Goal: Use online tool/utility: Utilize a website feature to perform a specific function

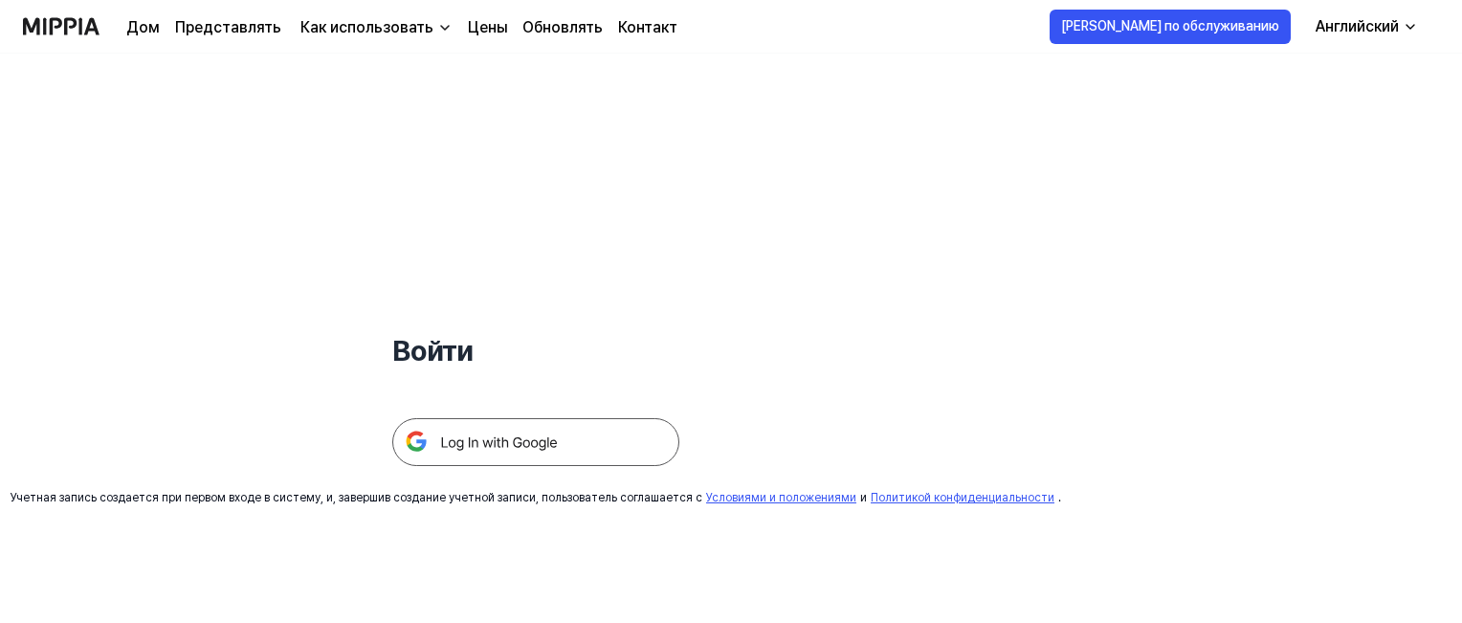
click at [605, 439] on img at bounding box center [535, 442] width 287 height 48
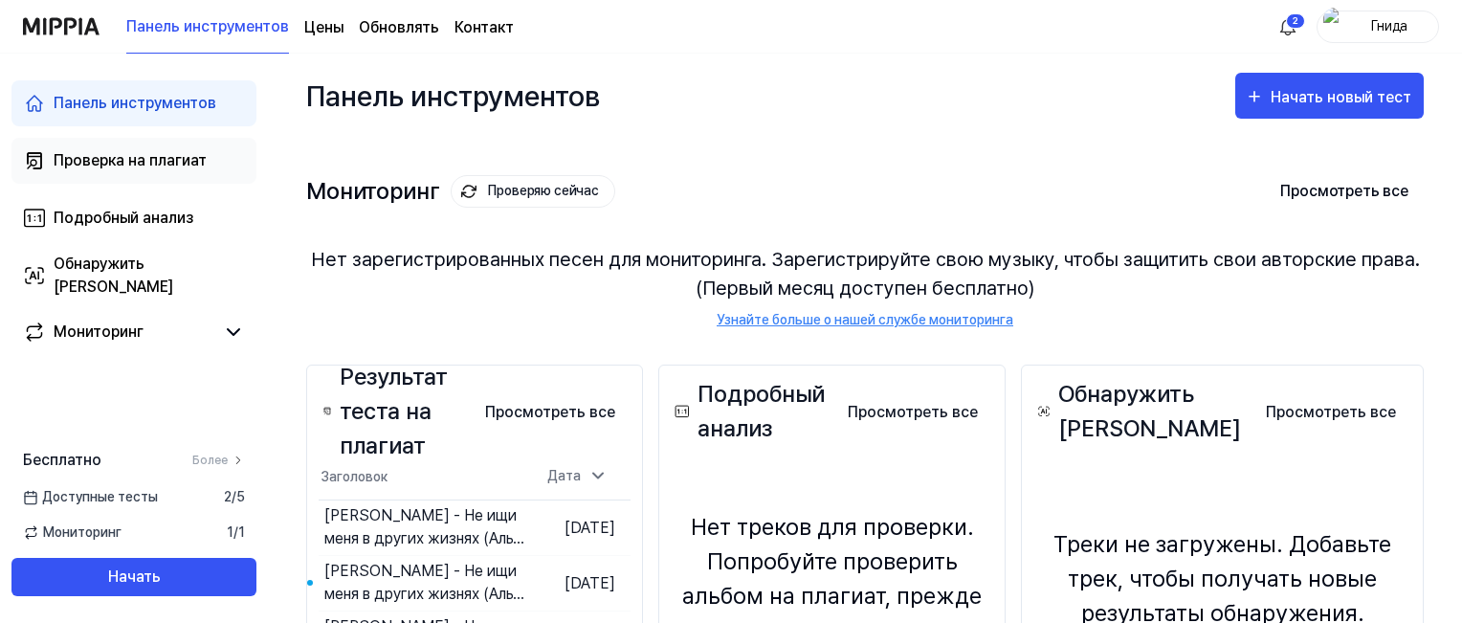
click at [157, 164] on font "Проверка на плагиат" at bounding box center [130, 160] width 153 height 18
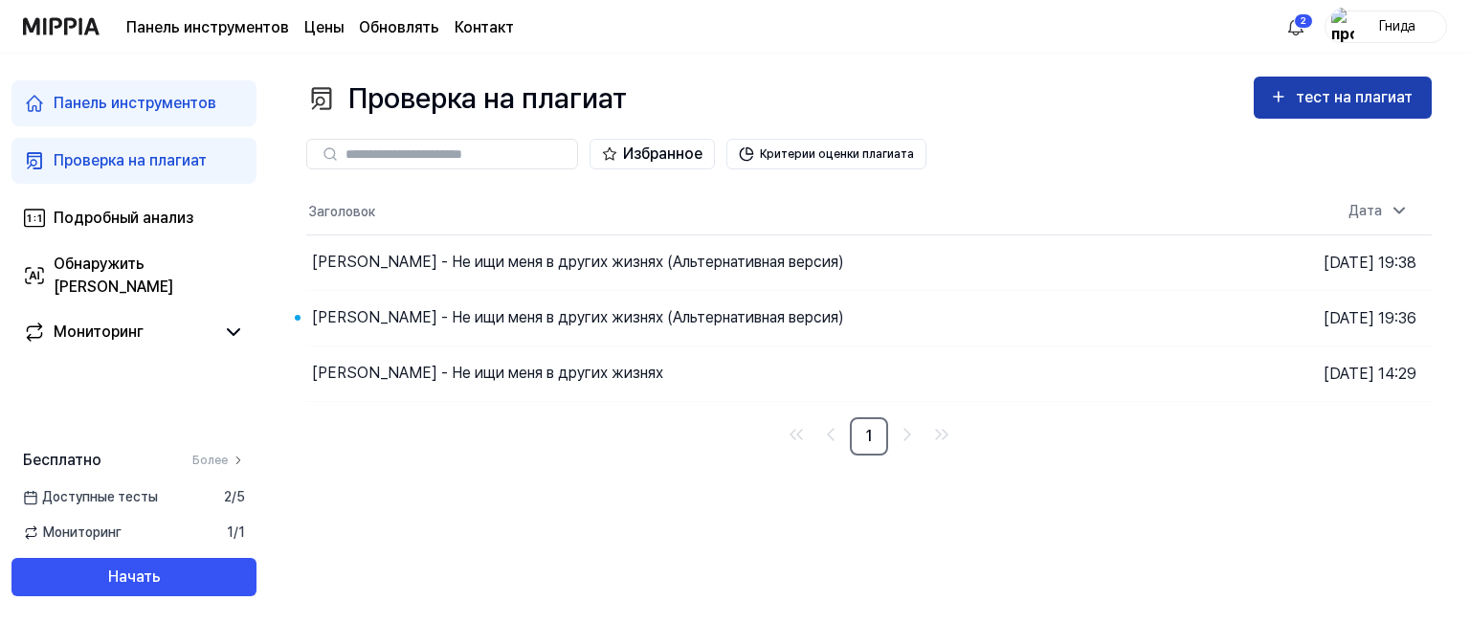
click at [1301, 106] on font "тест на плагиат" at bounding box center [1354, 97] width 117 height 18
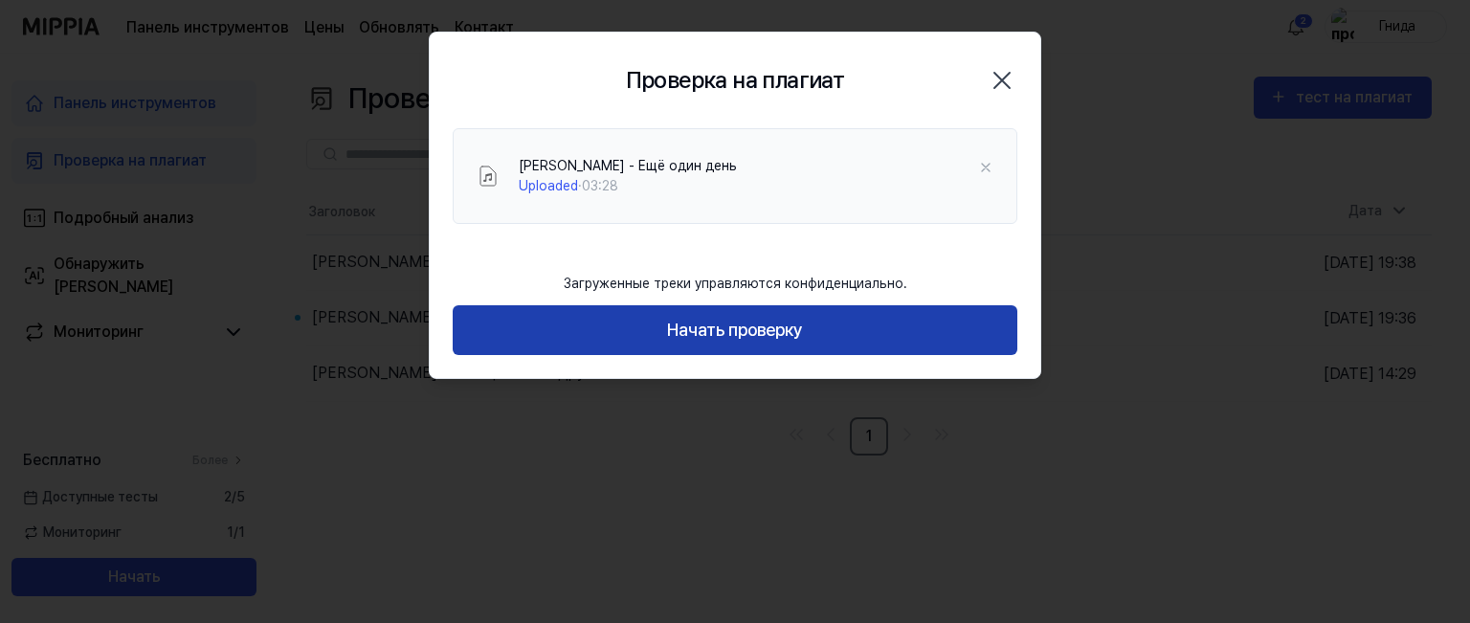
click at [752, 344] on button "Начать проверку" at bounding box center [735, 330] width 565 height 51
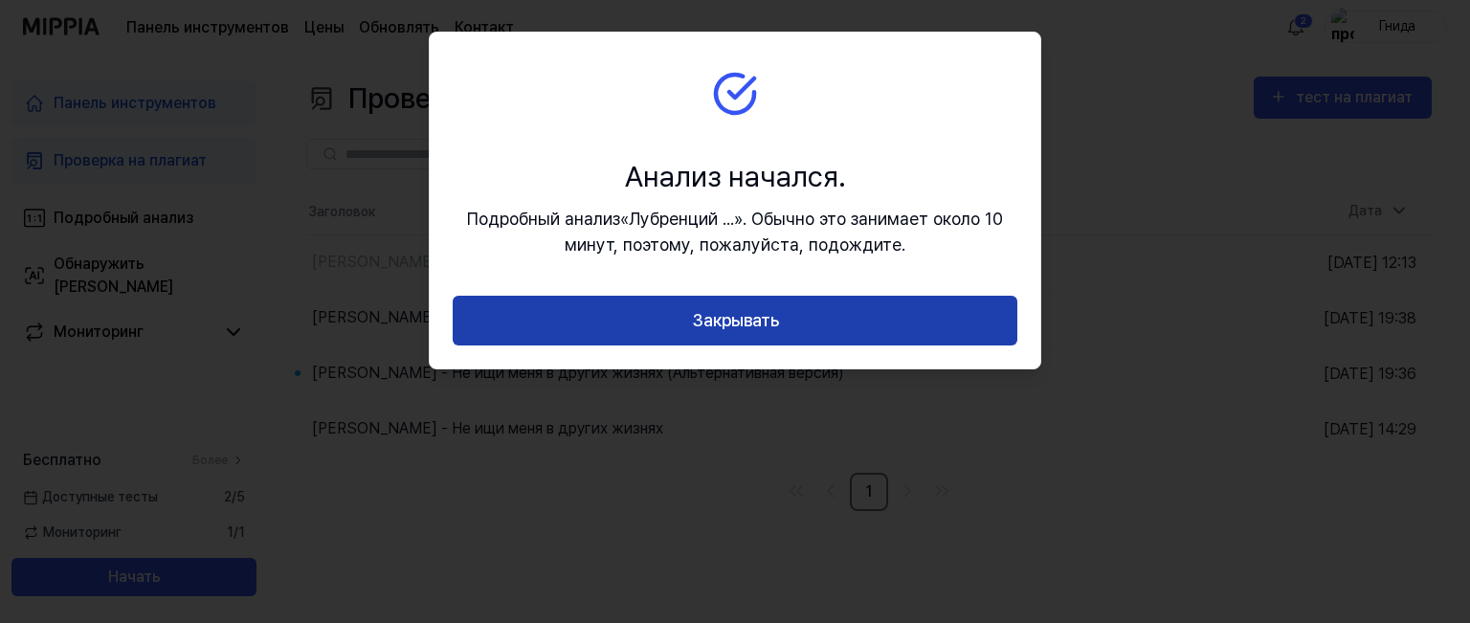
click at [766, 330] on font "Закрывать" at bounding box center [735, 321] width 87 height 28
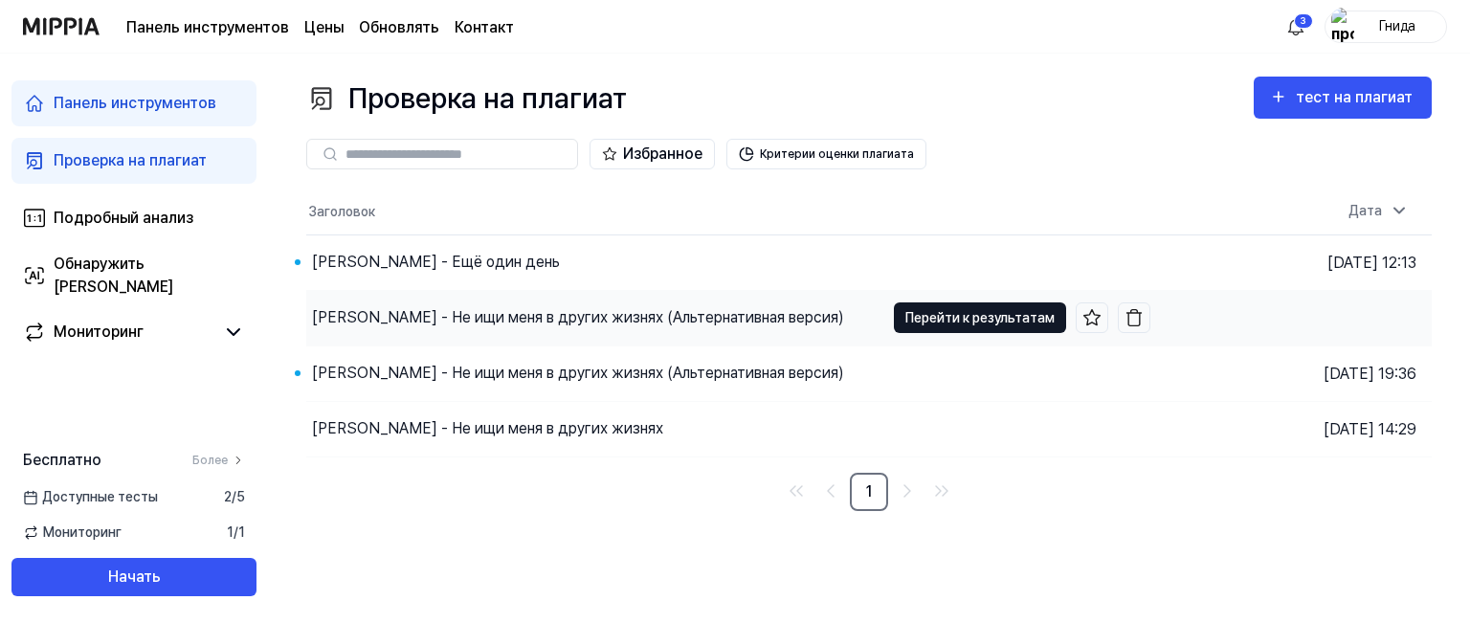
click at [968, 332] on button "Перейти к результатам" at bounding box center [980, 317] width 172 height 31
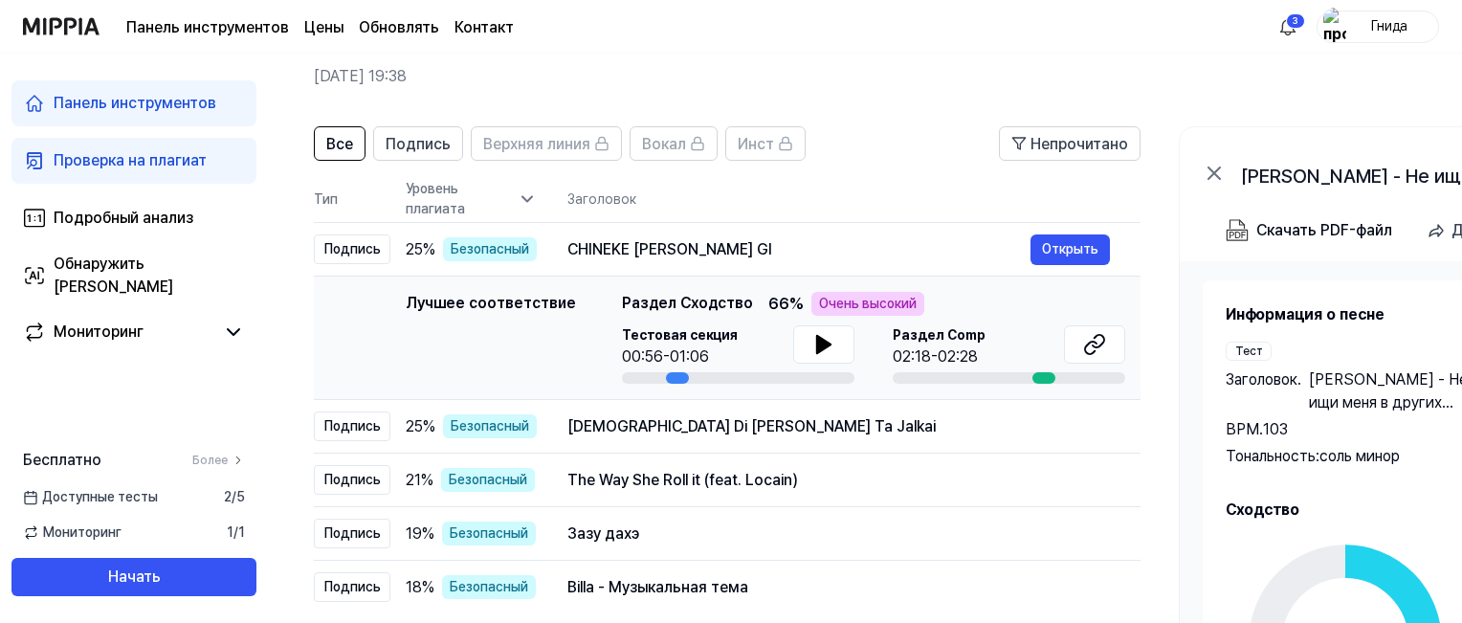
scroll to position [80, 0]
click at [817, 344] on icon at bounding box center [823, 344] width 13 height 17
click at [812, 344] on icon at bounding box center [823, 344] width 23 height 23
click at [817, 344] on icon at bounding box center [823, 344] width 13 height 17
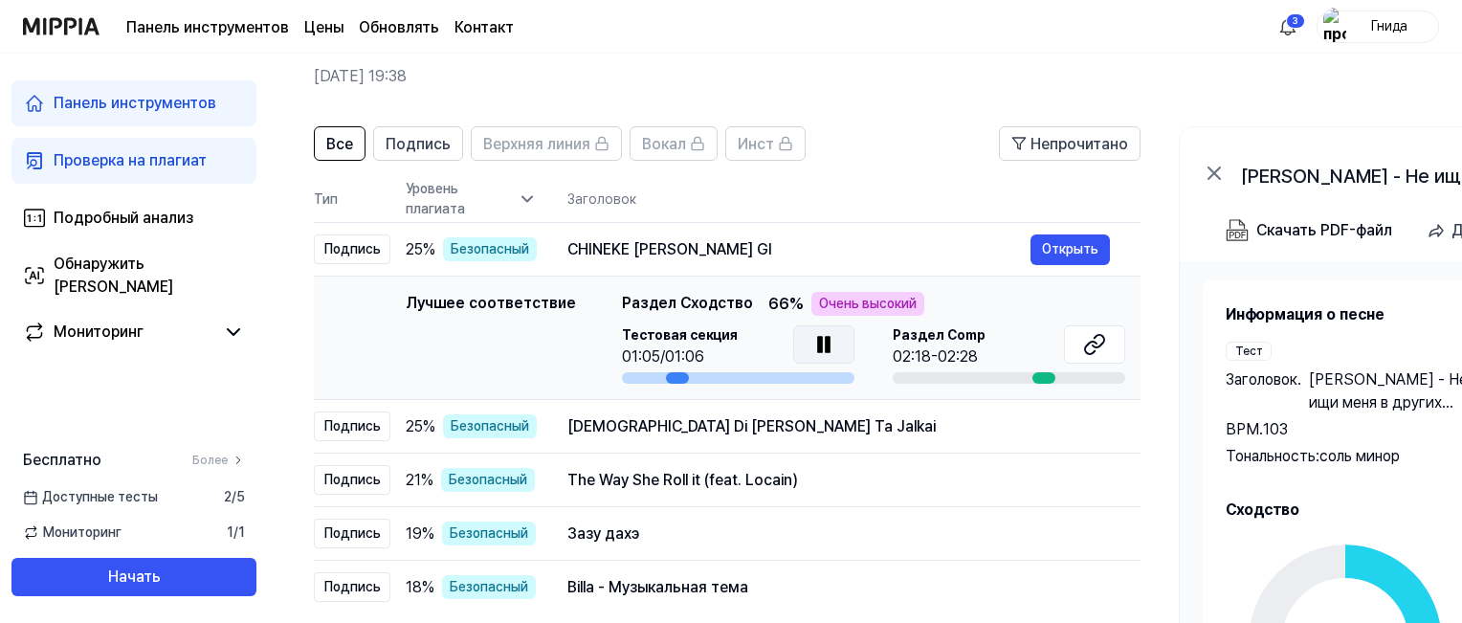
click at [818, 340] on icon at bounding box center [820, 344] width 4 height 15
drag, startPoint x: 1190, startPoint y: 415, endPoint x: 1296, endPoint y: 445, distance: 109.4
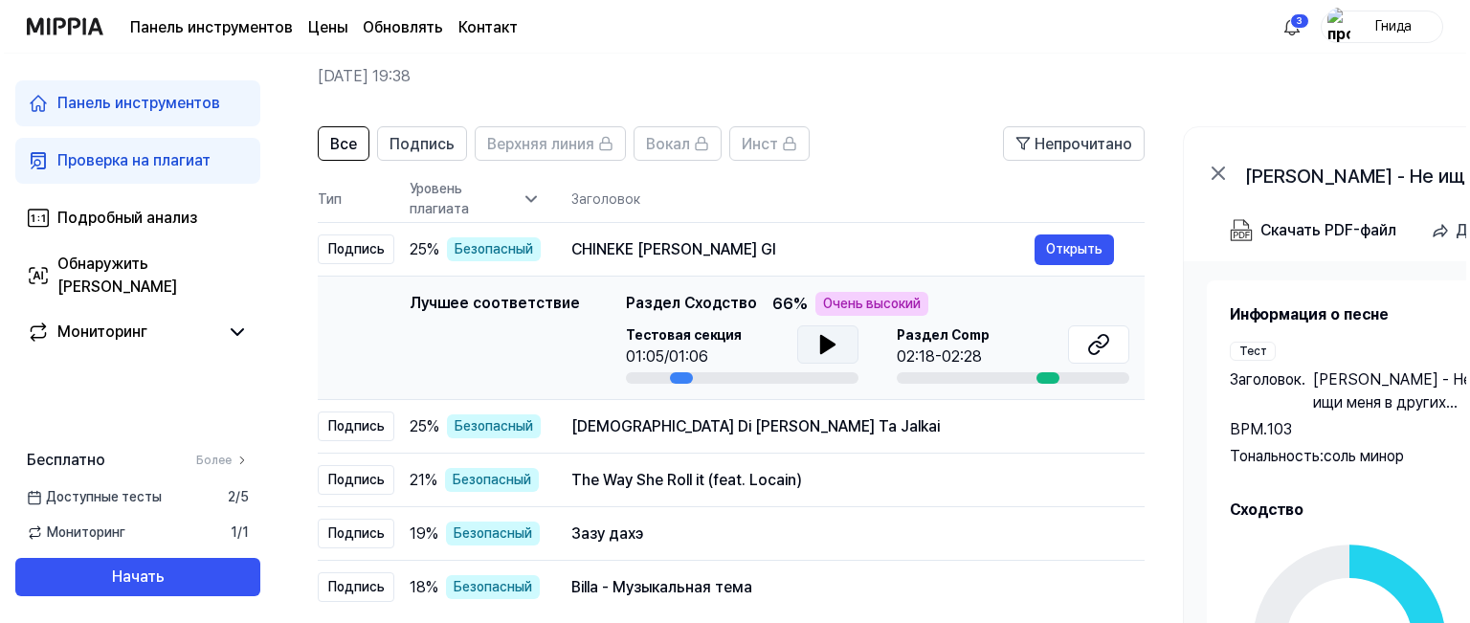
scroll to position [0, 0]
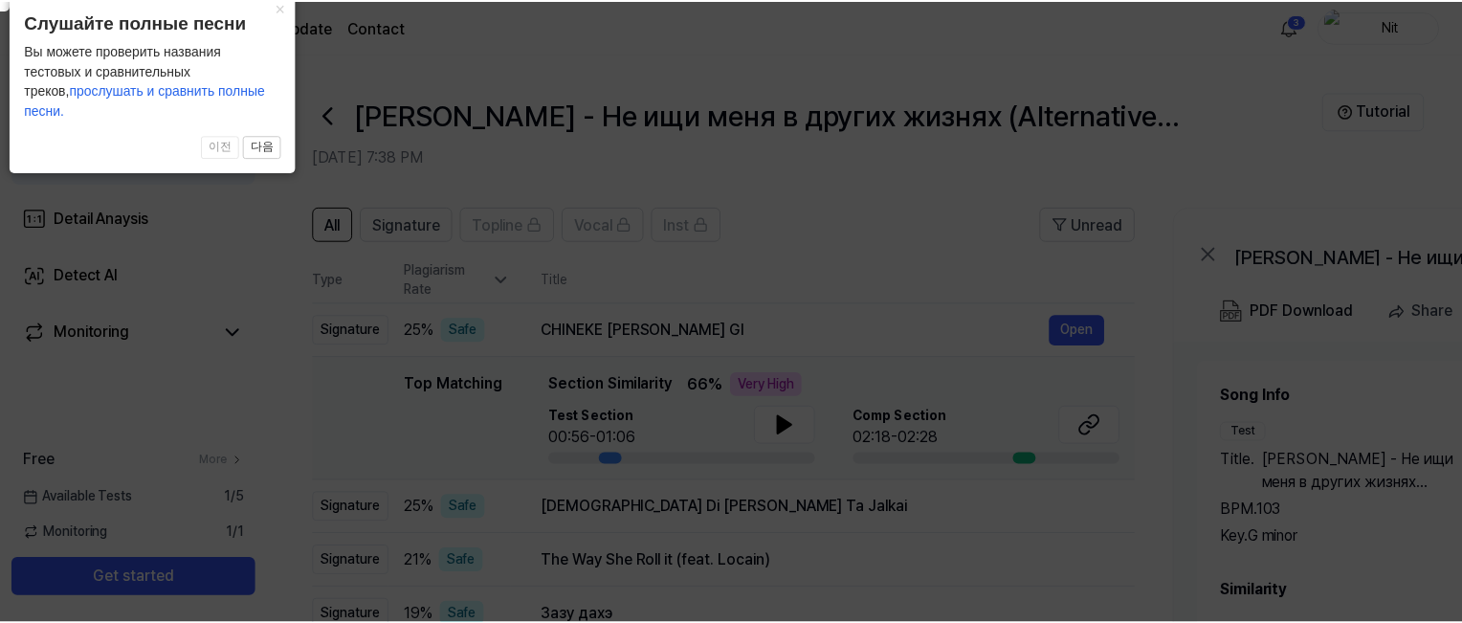
scroll to position [80, 0]
